Goal: Find specific page/section: Locate a particular part of the current website

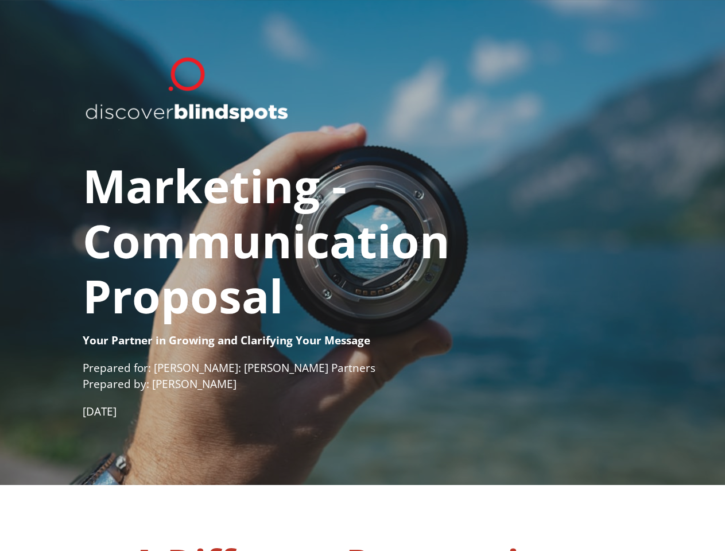
click at [362, 275] on h1 "Marketing - ​ Communication ​ Proposal" at bounding box center [363, 230] width 560 height 204
click at [362, 242] on span "Communication" at bounding box center [266, 240] width 367 height 63
